Goal: Task Accomplishment & Management: Manage account settings

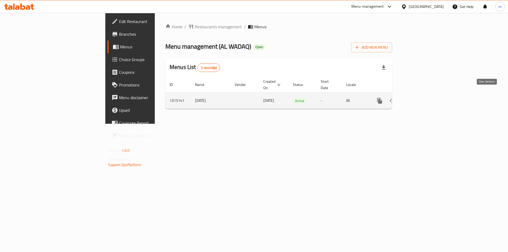
click at [420, 98] on icon "enhanced table" at bounding box center [417, 100] width 5 height 5
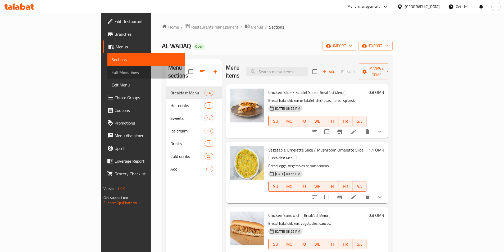
click at [112, 73] on span "Full Menu View" at bounding box center [146, 72] width 69 height 6
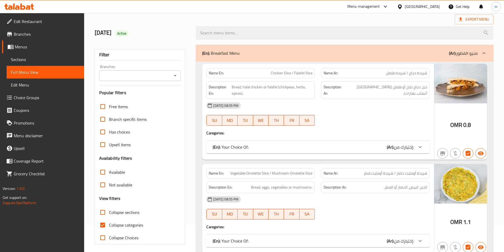
scroll to position [53, 0]
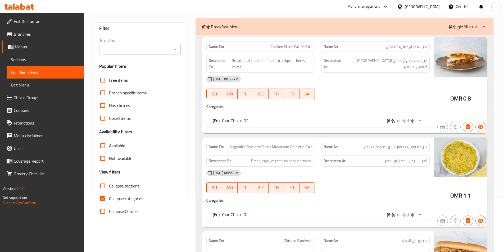
click at [126, 196] on span "Collapse categories" at bounding box center [126, 198] width 34 height 6
click at [109, 196] on input "Collapse categories" at bounding box center [102, 198] width 13 height 13
checkbox input "false"
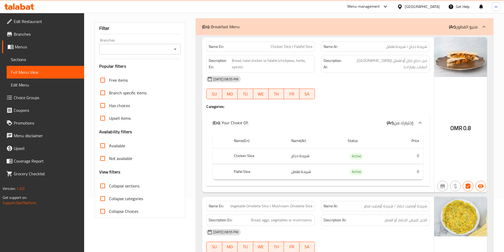
click at [132, 187] on span "Collapse sections" at bounding box center [124, 186] width 30 height 6
click at [109, 187] on input "Collapse sections" at bounding box center [102, 186] width 13 height 13
checkbox input "true"
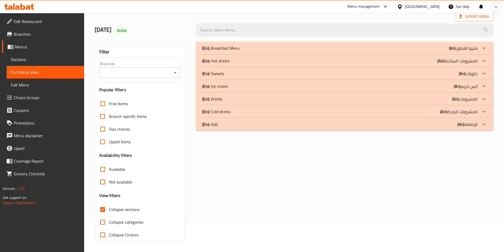
scroll to position [29, 0]
click at [263, 130] on div "(En): Add (Ar): الإضافة" at bounding box center [345, 124] width 298 height 13
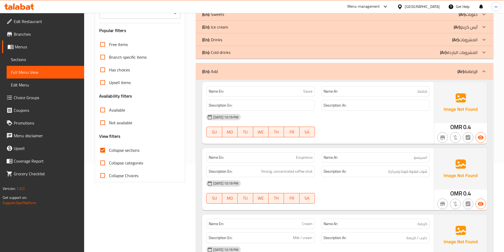
scroll to position [80, 0]
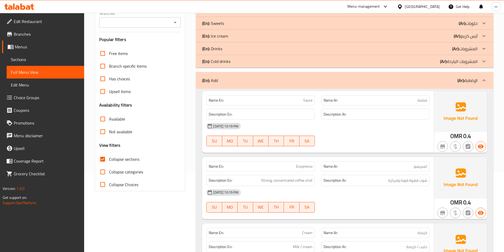
click at [218, 66] on div "(En): Cold drinks (Ar): المشروبات الباردة" at bounding box center [345, 61] width 298 height 13
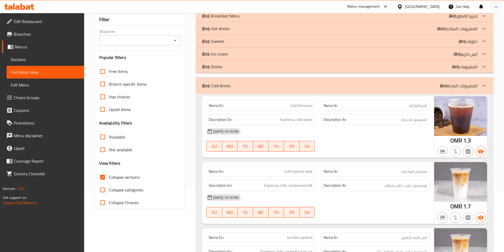
scroll to position [53, 0]
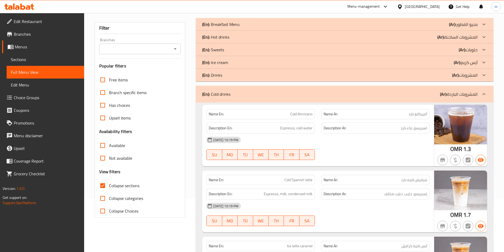
click at [300, 78] on div "(En): Drinks (Ar): المشروبات" at bounding box center [339, 75] width 275 height 6
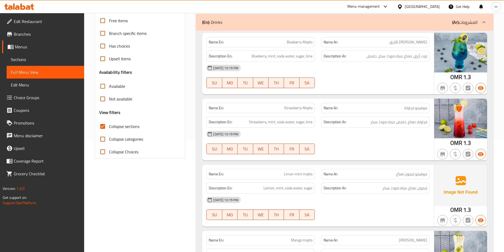
scroll to position [159, 0]
